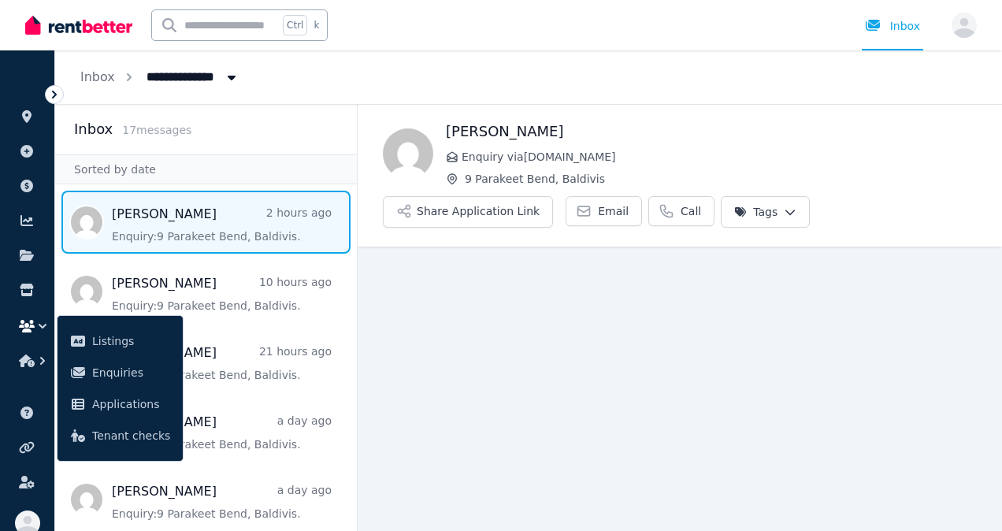
click at [534, 364] on main "Back [PERSON_NAME] Enquiry via [DOMAIN_NAME] [GEOGRAPHIC_DATA], Baldivis Share …" at bounding box center [680, 317] width 644 height 427
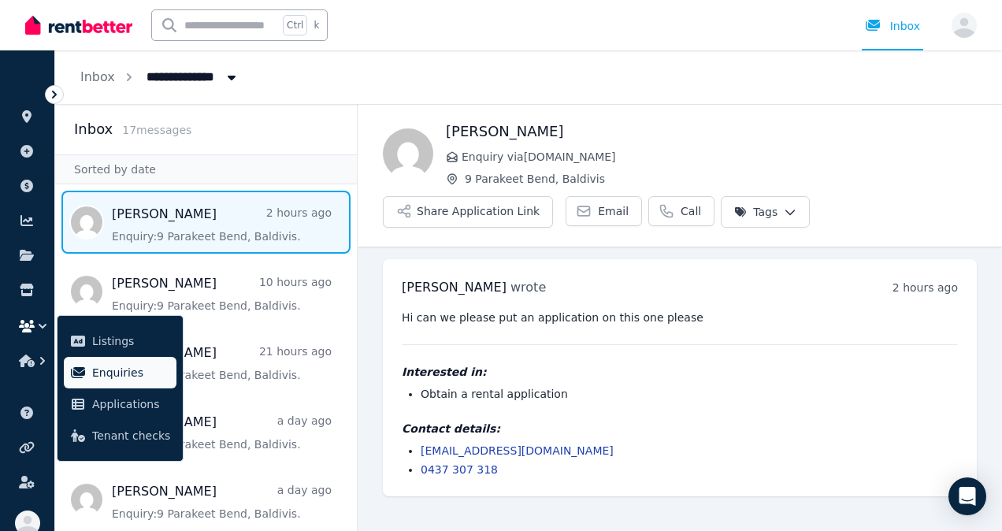
click at [124, 363] on span "Enquiries" at bounding box center [131, 372] width 78 height 19
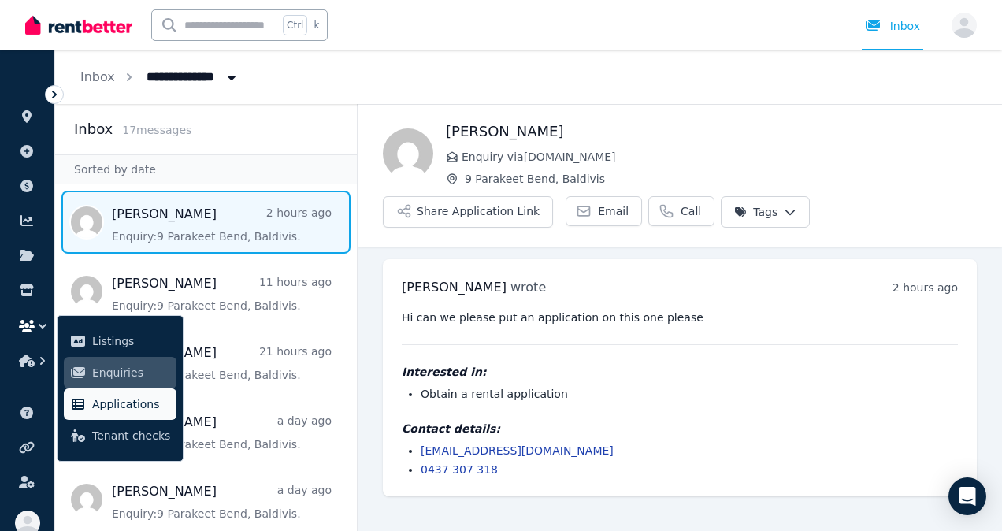
click at [120, 403] on span "Applications" at bounding box center [131, 404] width 78 height 19
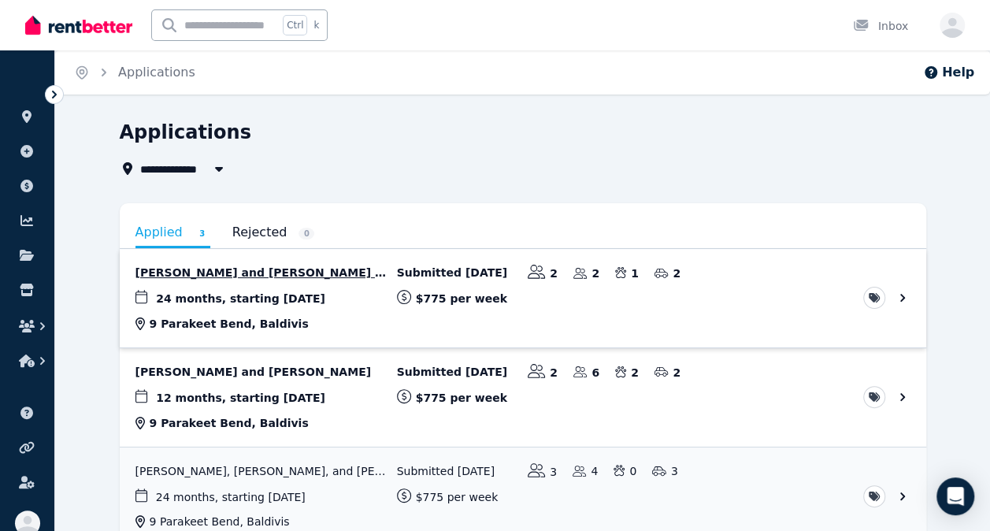
click at [291, 282] on link "View application: Fiona Elliot and ROSS MACGREGOR ELLIOT" at bounding box center [523, 298] width 807 height 98
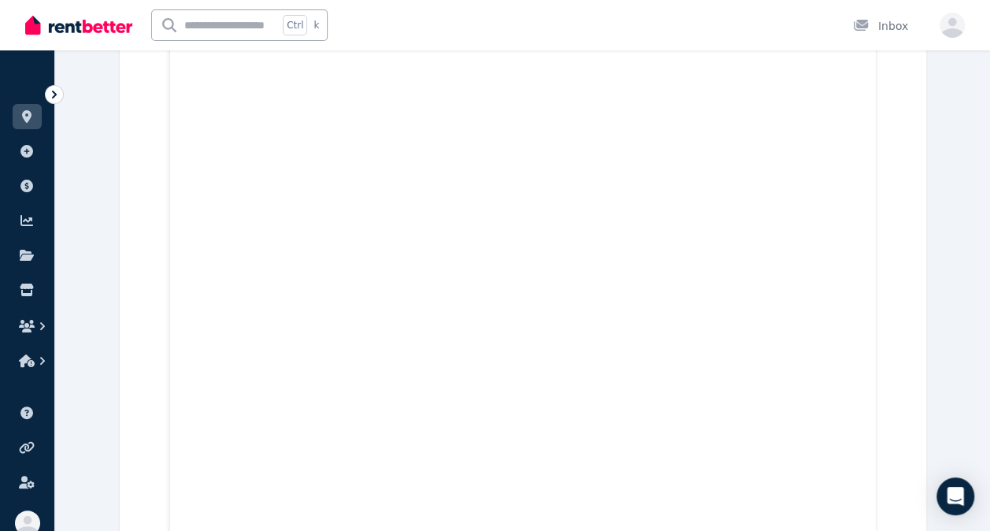
scroll to position [1100, 0]
drag, startPoint x: 989, startPoint y: 62, endPoint x: 1000, endPoint y: 6, distance: 57.6
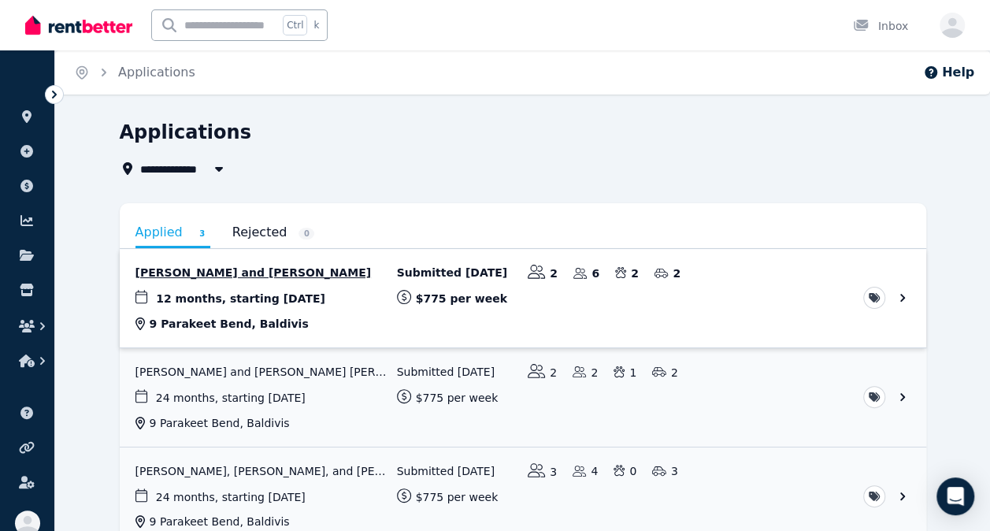
click at [285, 277] on link "View application: Megan Cheshire and Bradley Cheshire" at bounding box center [523, 298] width 807 height 98
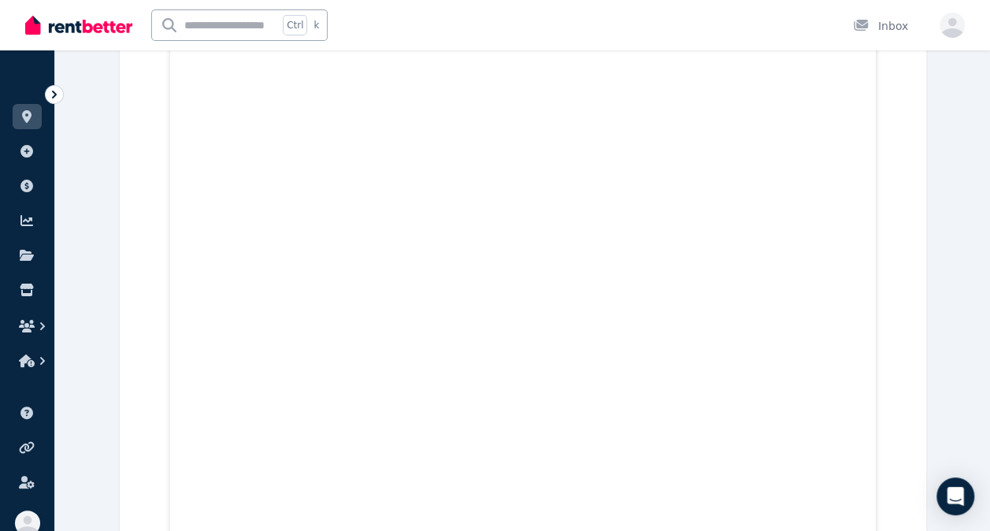
scroll to position [8035, 0]
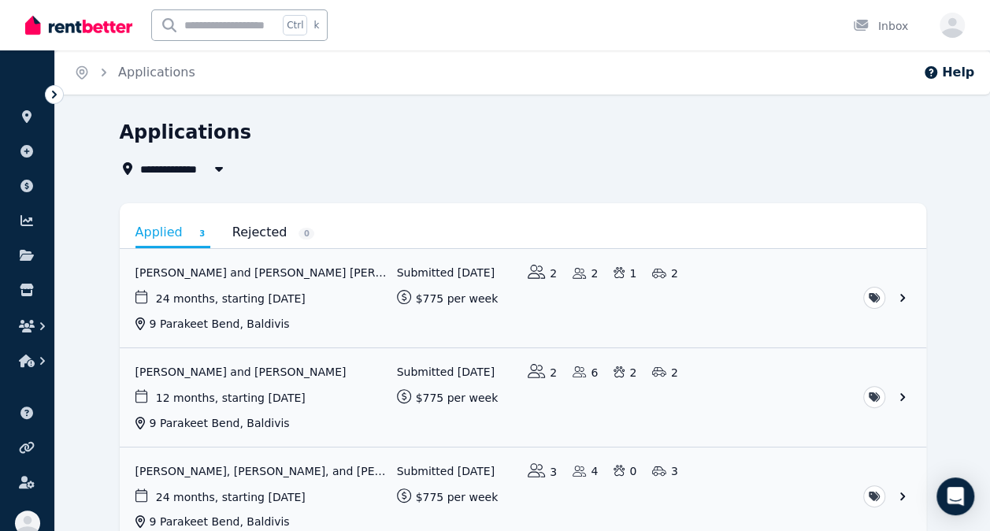
click at [52, 95] on icon at bounding box center [54, 95] width 16 height 16
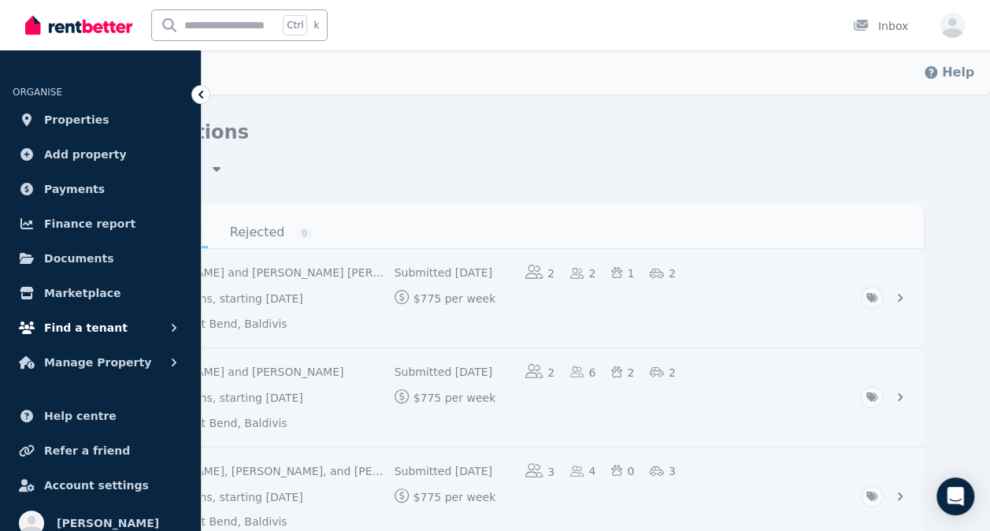
click at [90, 332] on span "Find a tenant" at bounding box center [85, 327] width 83 height 19
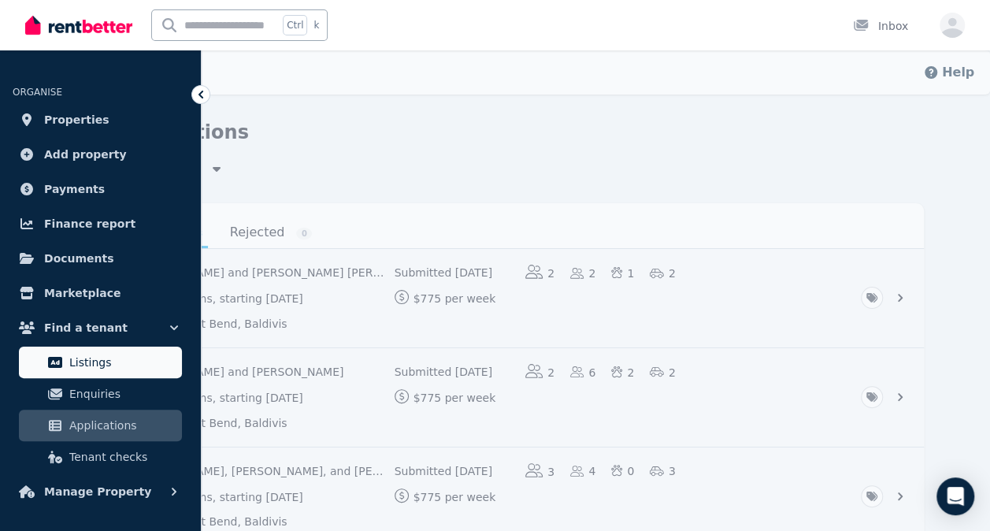
click at [109, 357] on span "Listings" at bounding box center [122, 362] width 106 height 19
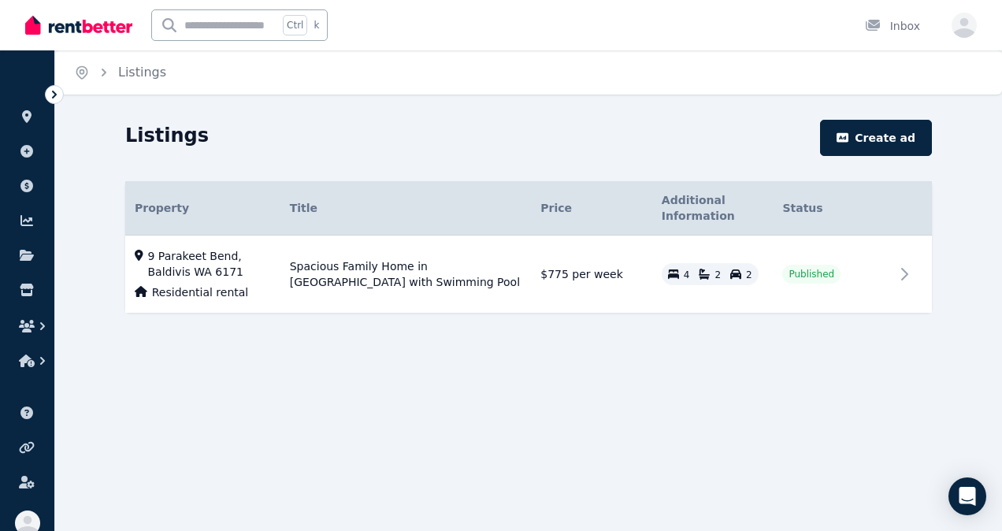
click at [58, 97] on icon at bounding box center [54, 95] width 16 height 16
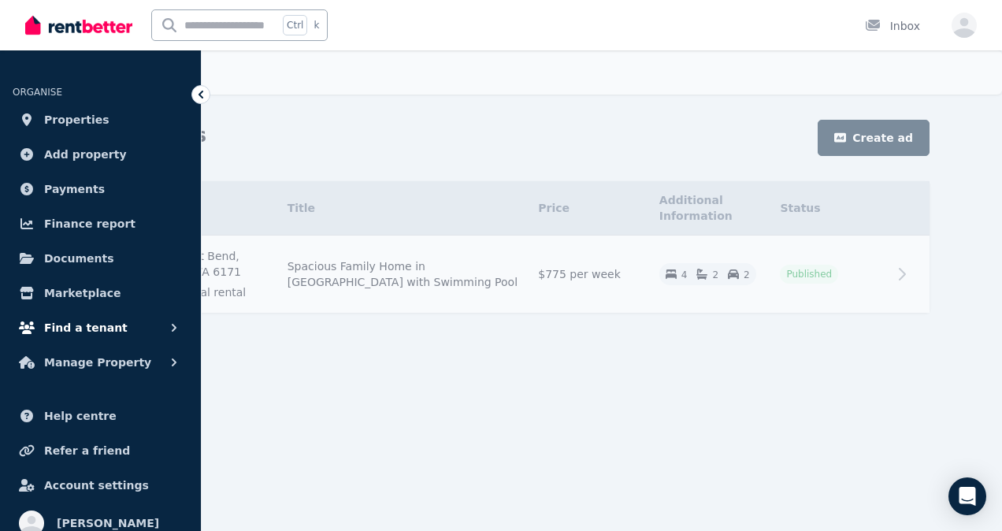
click at [76, 325] on span "Find a tenant" at bounding box center [85, 327] width 83 height 19
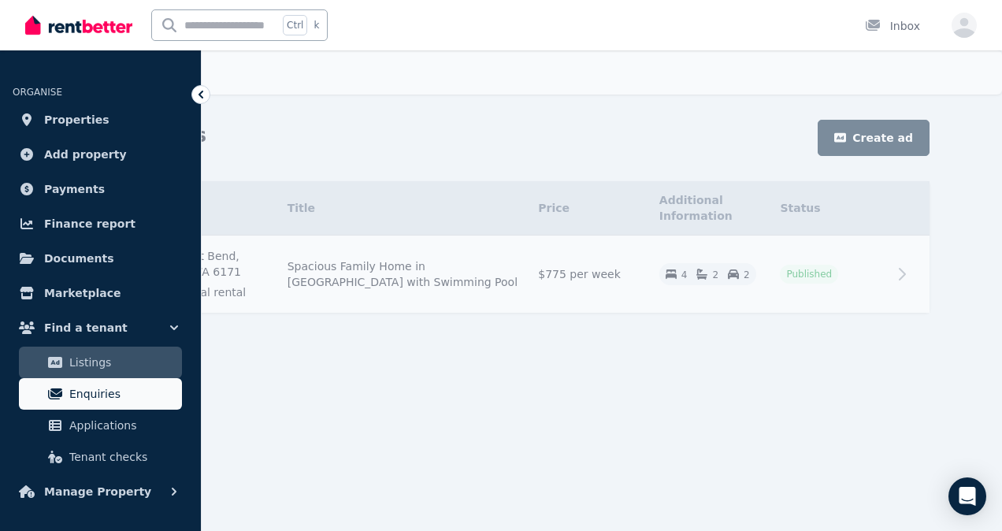
click at [80, 386] on span "Enquiries" at bounding box center [122, 393] width 106 height 19
